Goal: Task Accomplishment & Management: Use online tool/utility

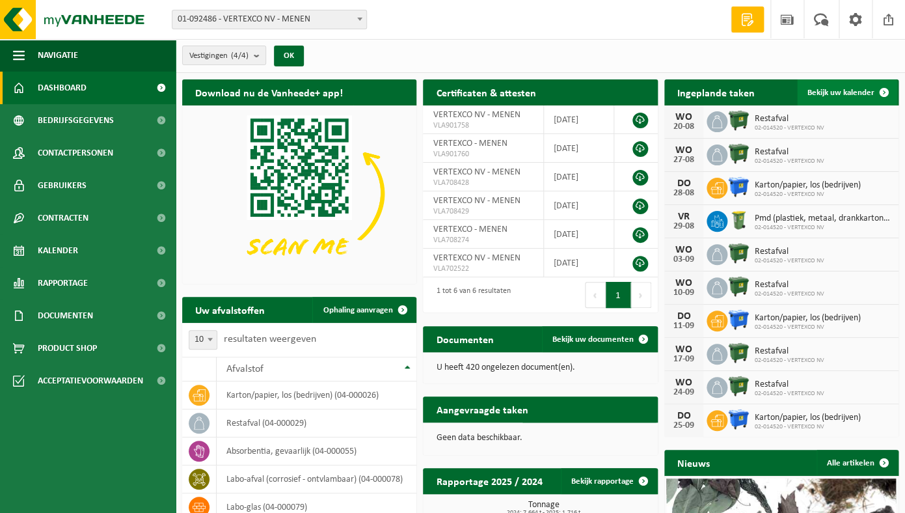
click at [849, 95] on span "Bekijk uw kalender" at bounding box center [841, 93] width 67 height 8
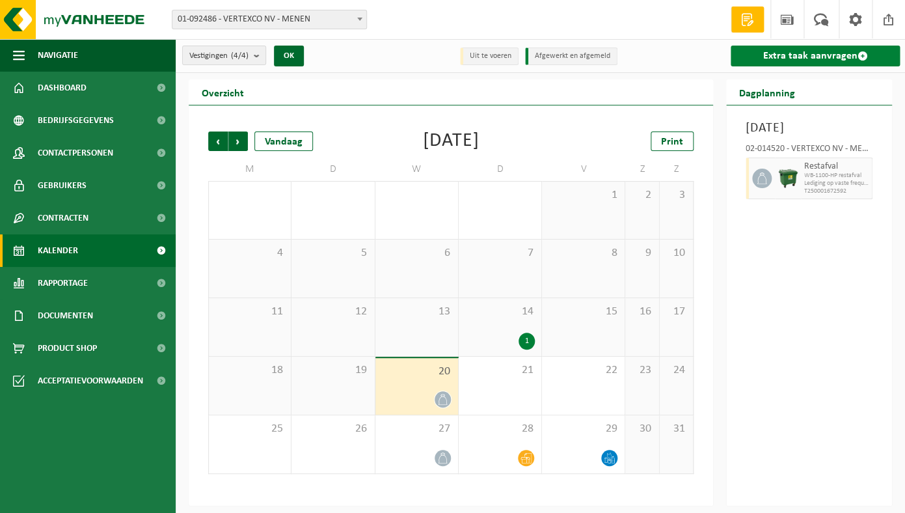
click at [792, 58] on link "Extra taak aanvragen" at bounding box center [815, 56] width 169 height 21
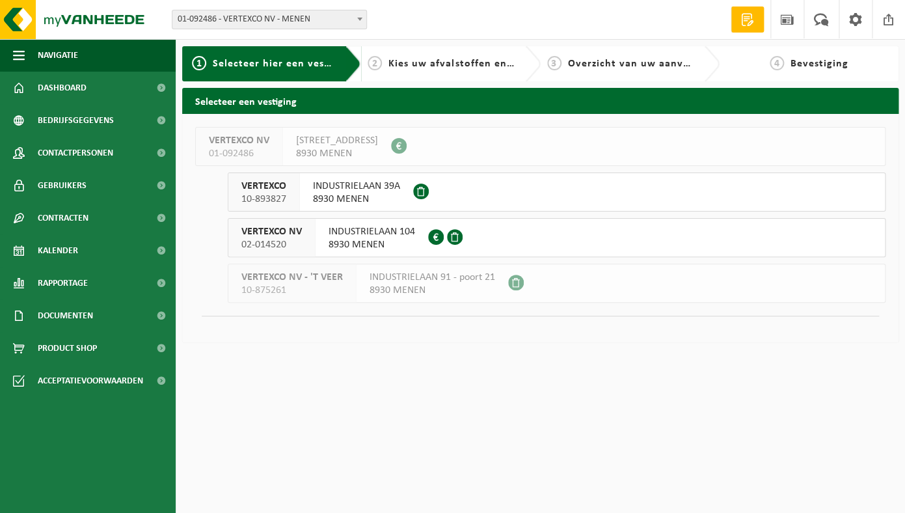
click at [348, 187] on span "INDUSTRIELAAN 39A" at bounding box center [356, 186] width 87 height 13
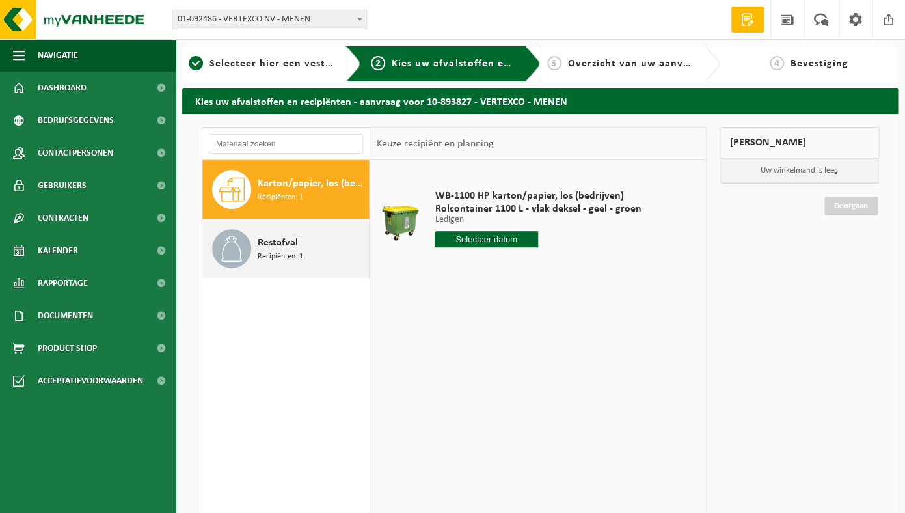
click at [245, 264] on div at bounding box center [231, 248] width 39 height 39
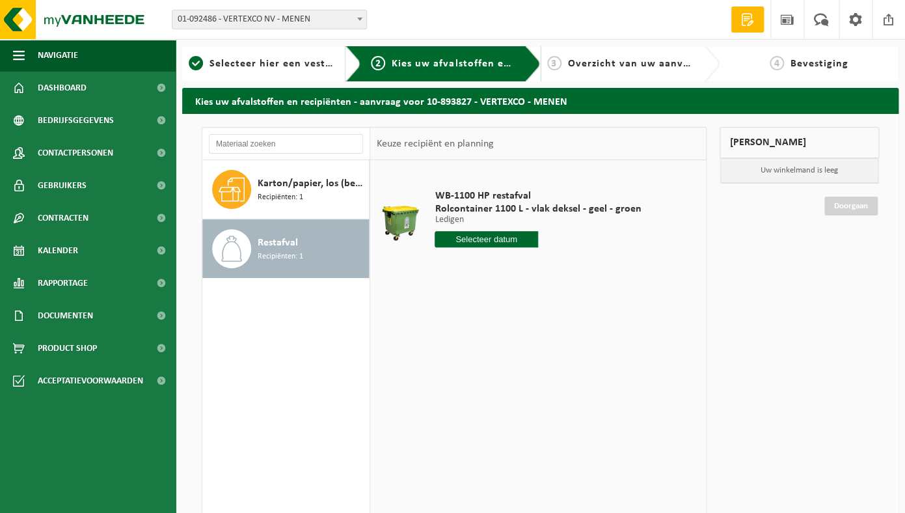
click at [473, 232] on input "text" at bounding box center [486, 239] width 103 height 16
click at [493, 401] on div "27" at bounding box center [492, 396] width 23 height 21
type input "Van 2025-08-27"
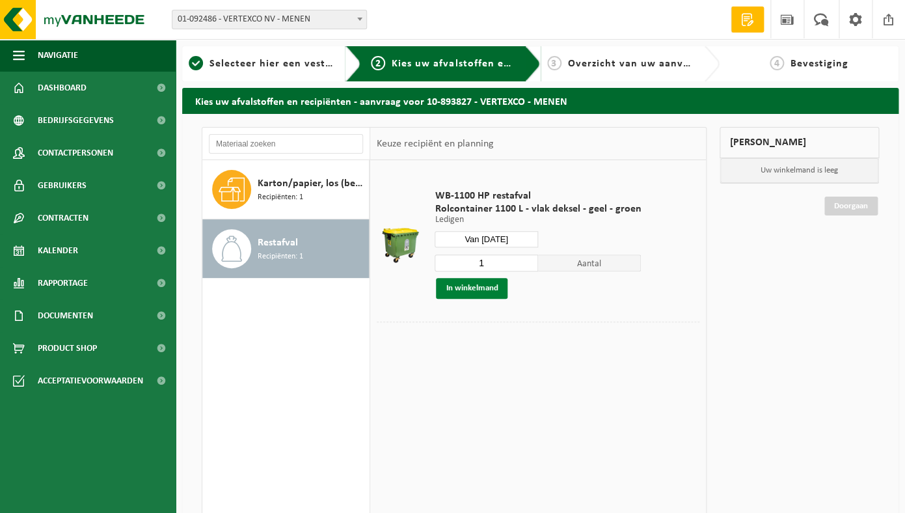
click at [465, 290] on button "In winkelmand" at bounding box center [472, 288] width 72 height 21
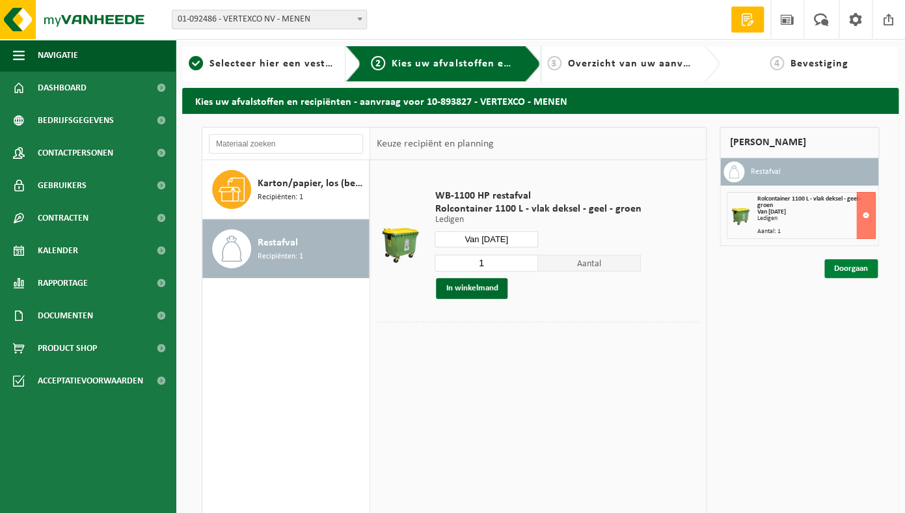
click at [855, 268] on link "Doorgaan" at bounding box center [851, 268] width 53 height 19
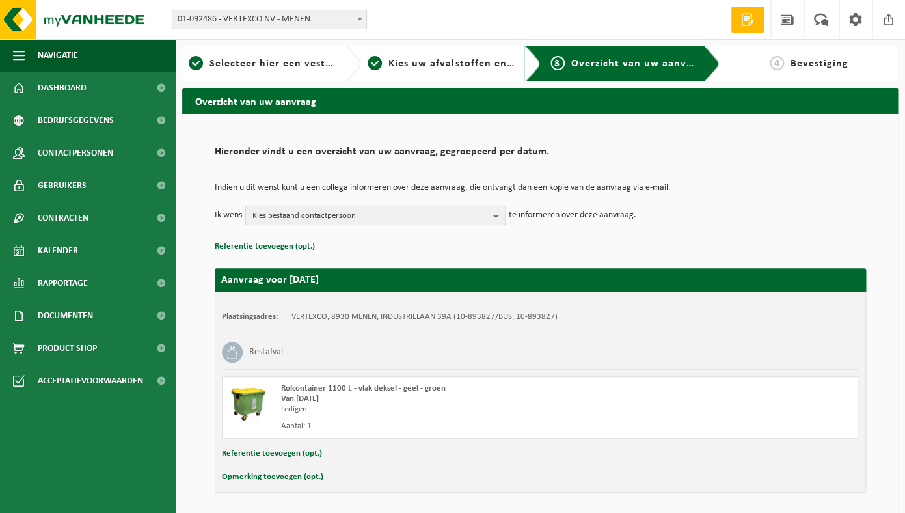
click at [359, 217] on span "Kies bestaand contactpersoon" at bounding box center [371, 216] width 236 height 20
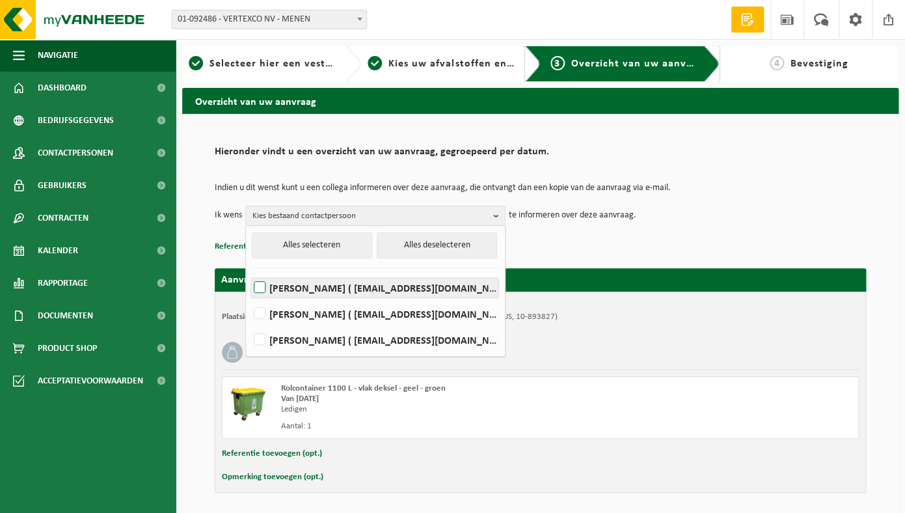
click at [347, 296] on label "[PERSON_NAME] ( [EMAIL_ADDRESS][DOMAIN_NAME] )" at bounding box center [374, 288] width 247 height 20
click at [249, 271] on input "[PERSON_NAME] ( [EMAIL_ADDRESS][DOMAIN_NAME] )" at bounding box center [249, 271] width 1 height 1
checkbox input "true"
click at [756, 236] on div "Indien u dit wenst kunt u een collega informeren over deze aanvraag, die ontvan…" at bounding box center [541, 205] width 652 height 68
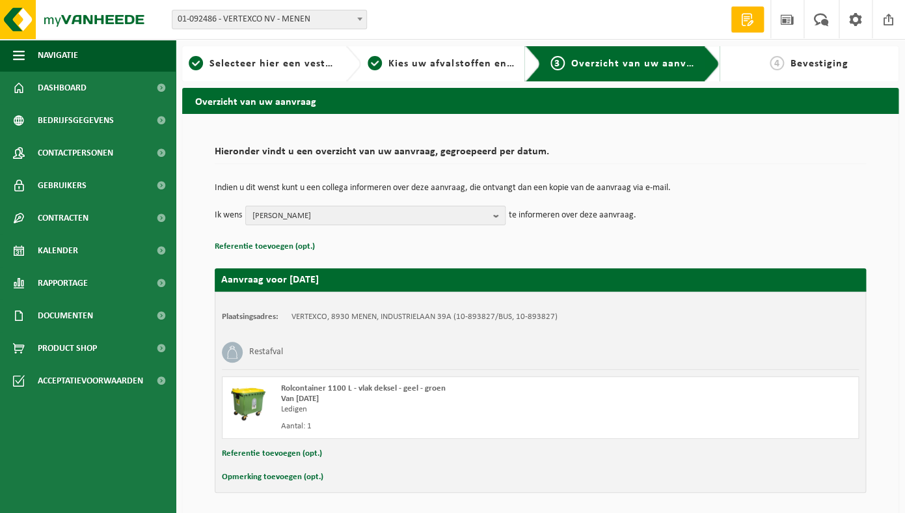
scroll to position [39, 0]
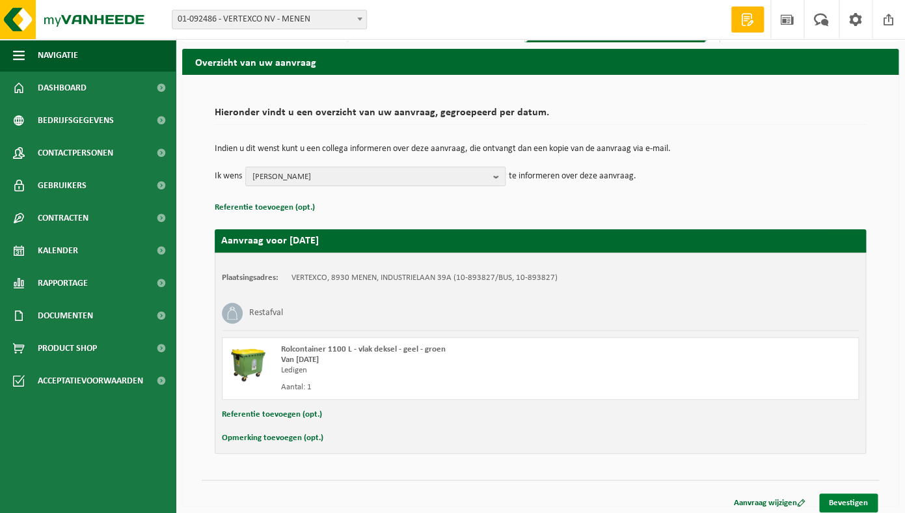
click at [840, 501] on link "Bevestigen" at bounding box center [849, 502] width 59 height 19
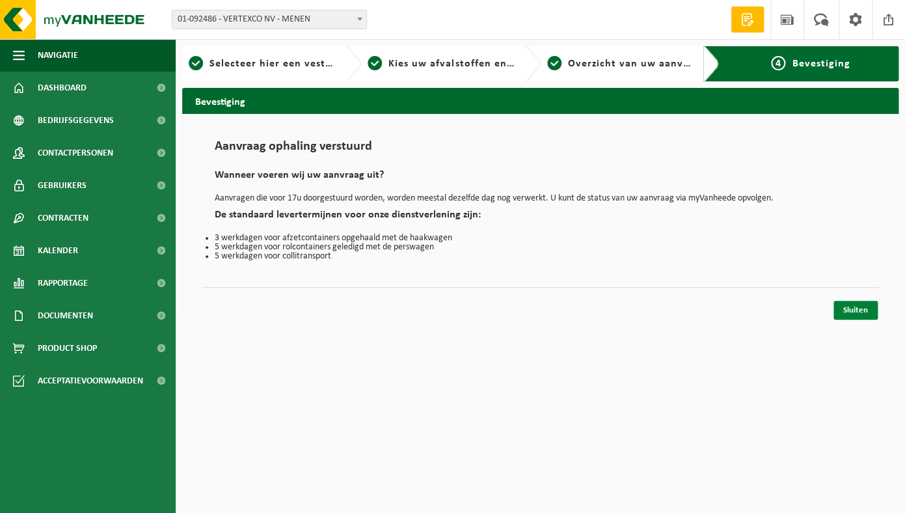
click at [848, 317] on link "Sluiten" at bounding box center [856, 310] width 44 height 19
